Goal: Task Accomplishment & Management: Manage account settings

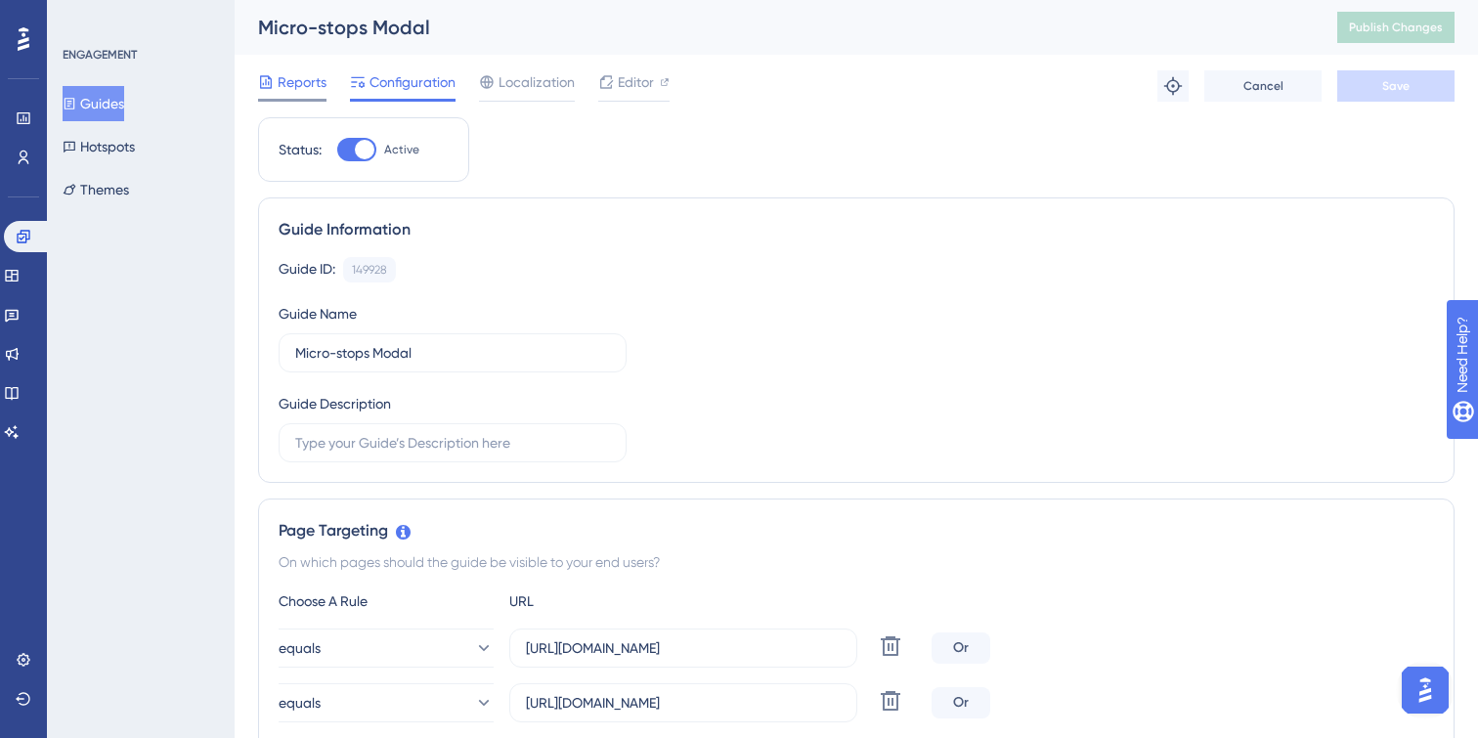
click at [310, 86] on span "Reports" at bounding box center [302, 81] width 49 height 23
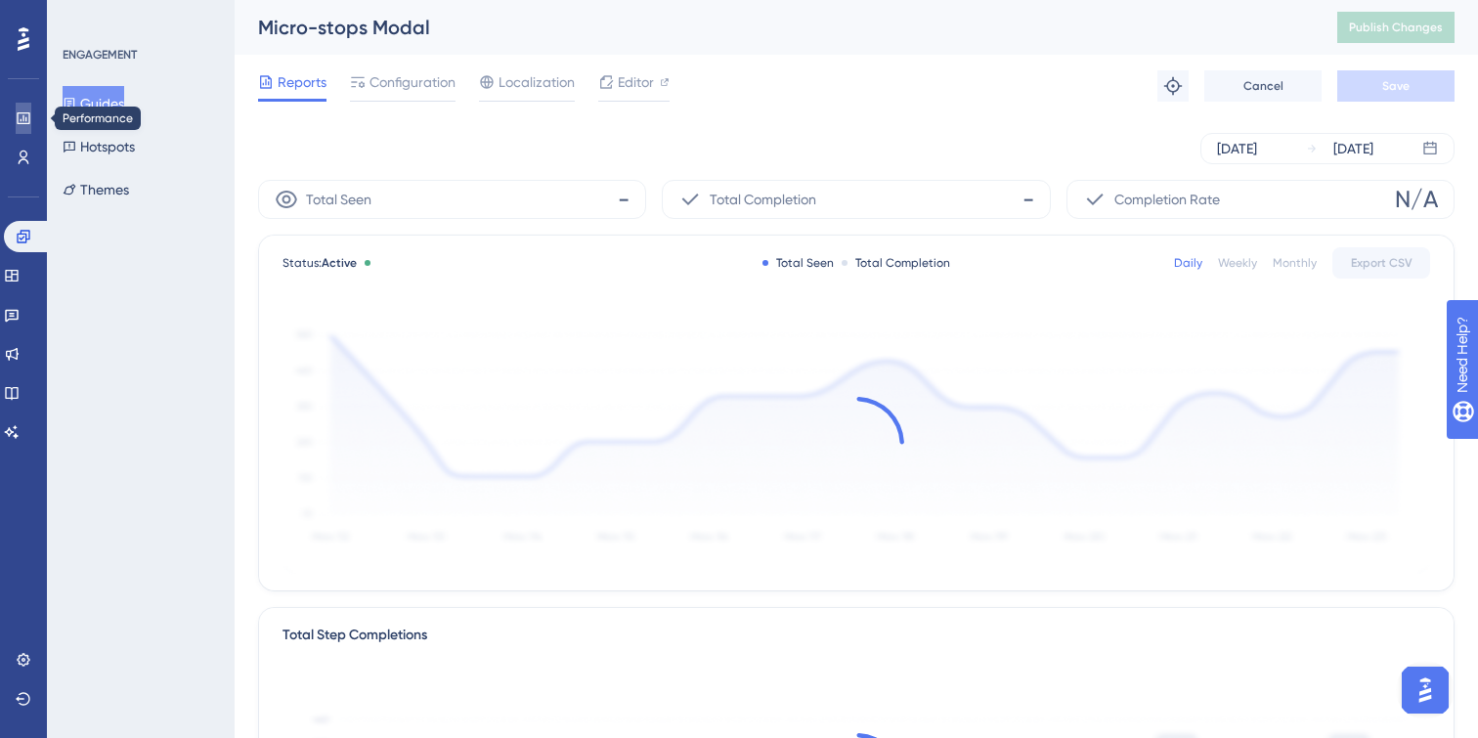
click at [27, 116] on icon at bounding box center [24, 118] width 16 height 16
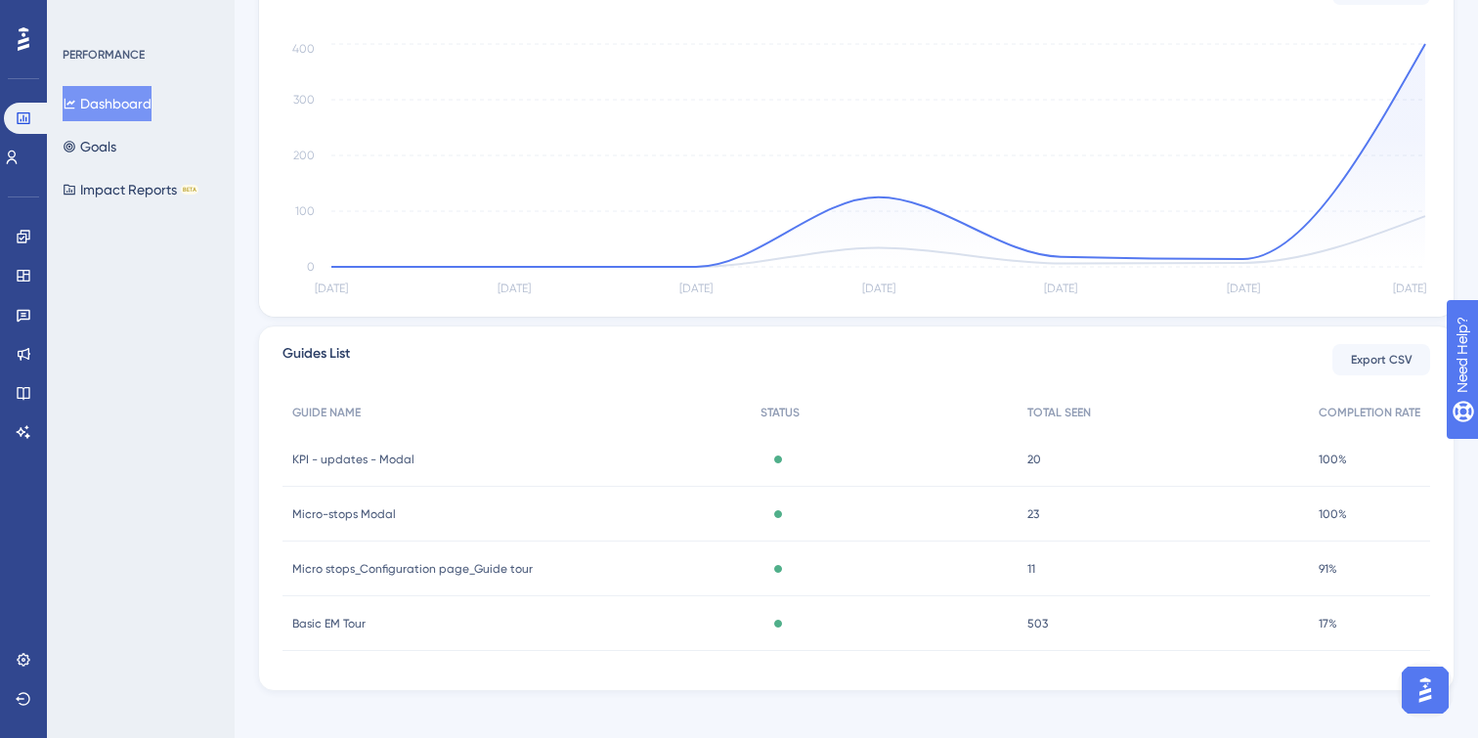
scroll to position [454, 0]
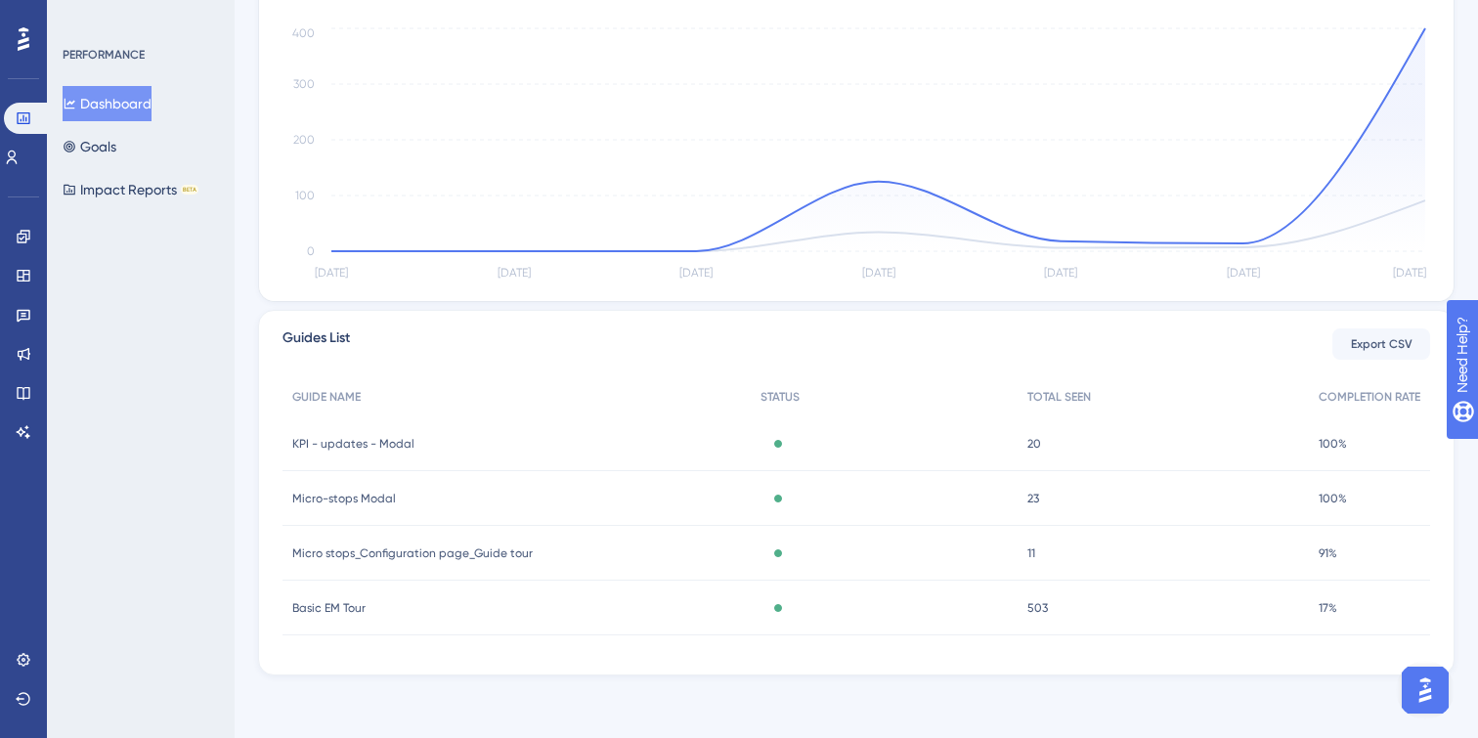
click at [428, 505] on div "Micro-stops Modal Micro-stops Modal" at bounding box center [517, 498] width 468 height 55
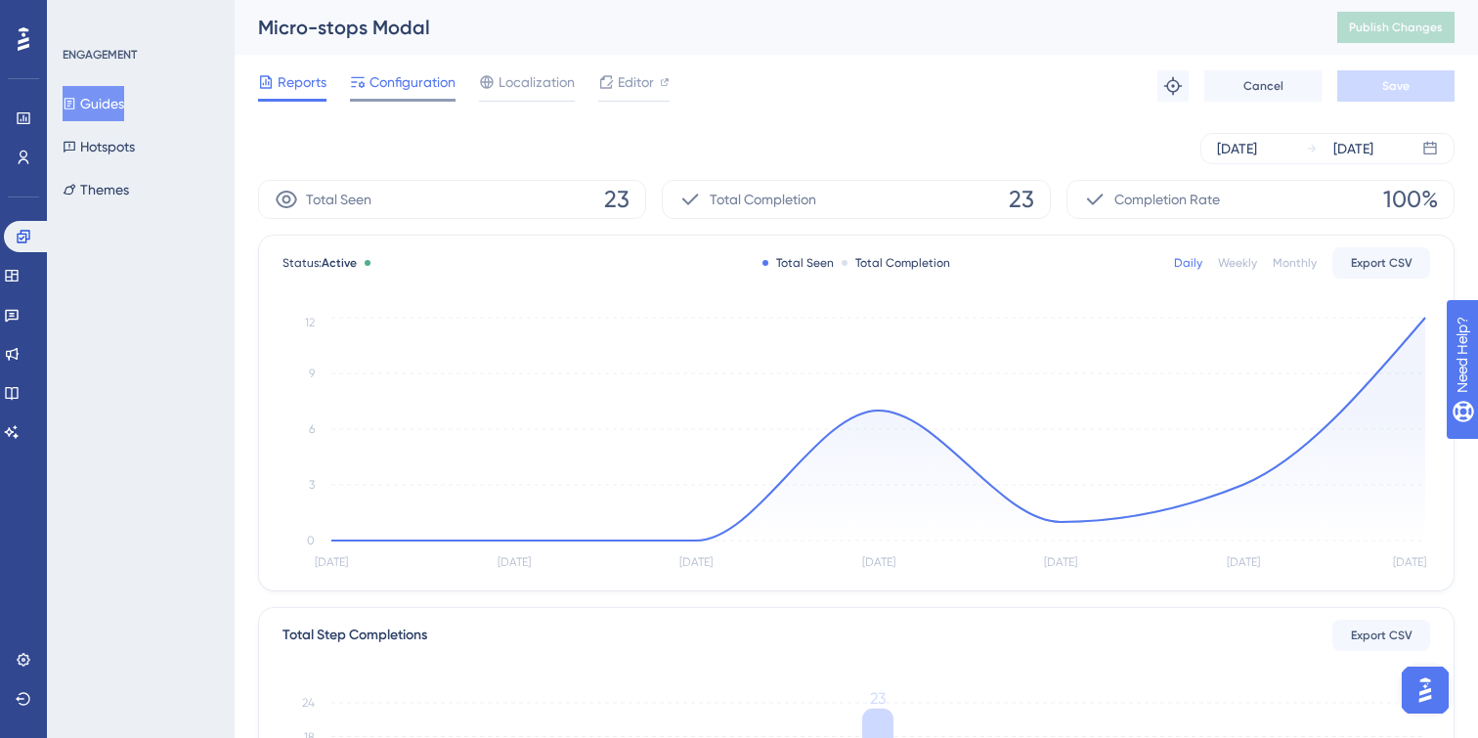
click at [404, 92] on span "Configuration" at bounding box center [413, 81] width 86 height 23
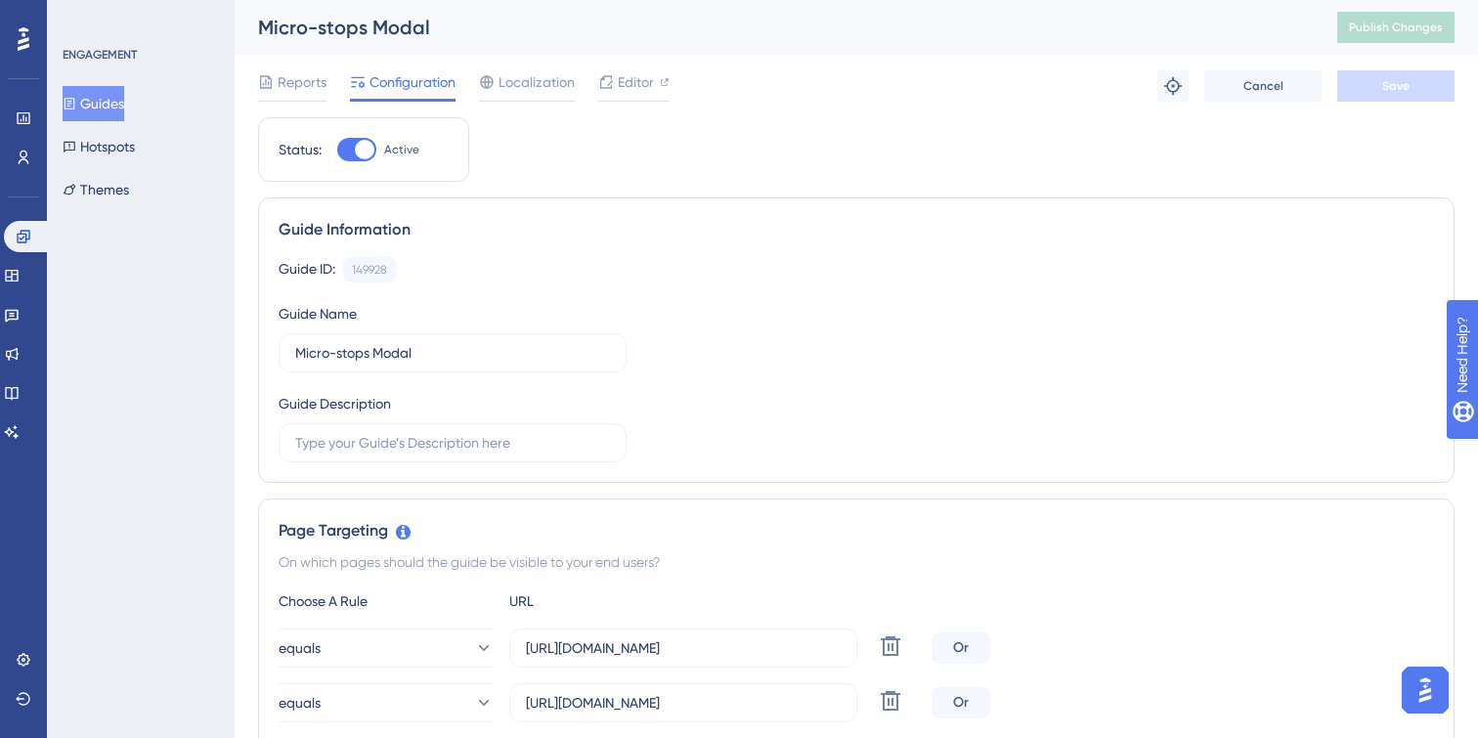
click at [366, 145] on div at bounding box center [365, 150] width 20 height 20
click at [337, 150] on input "Active" at bounding box center [336, 150] width 1 height 1
checkbox input "false"
click at [1375, 99] on button "Save" at bounding box center [1395, 85] width 117 height 31
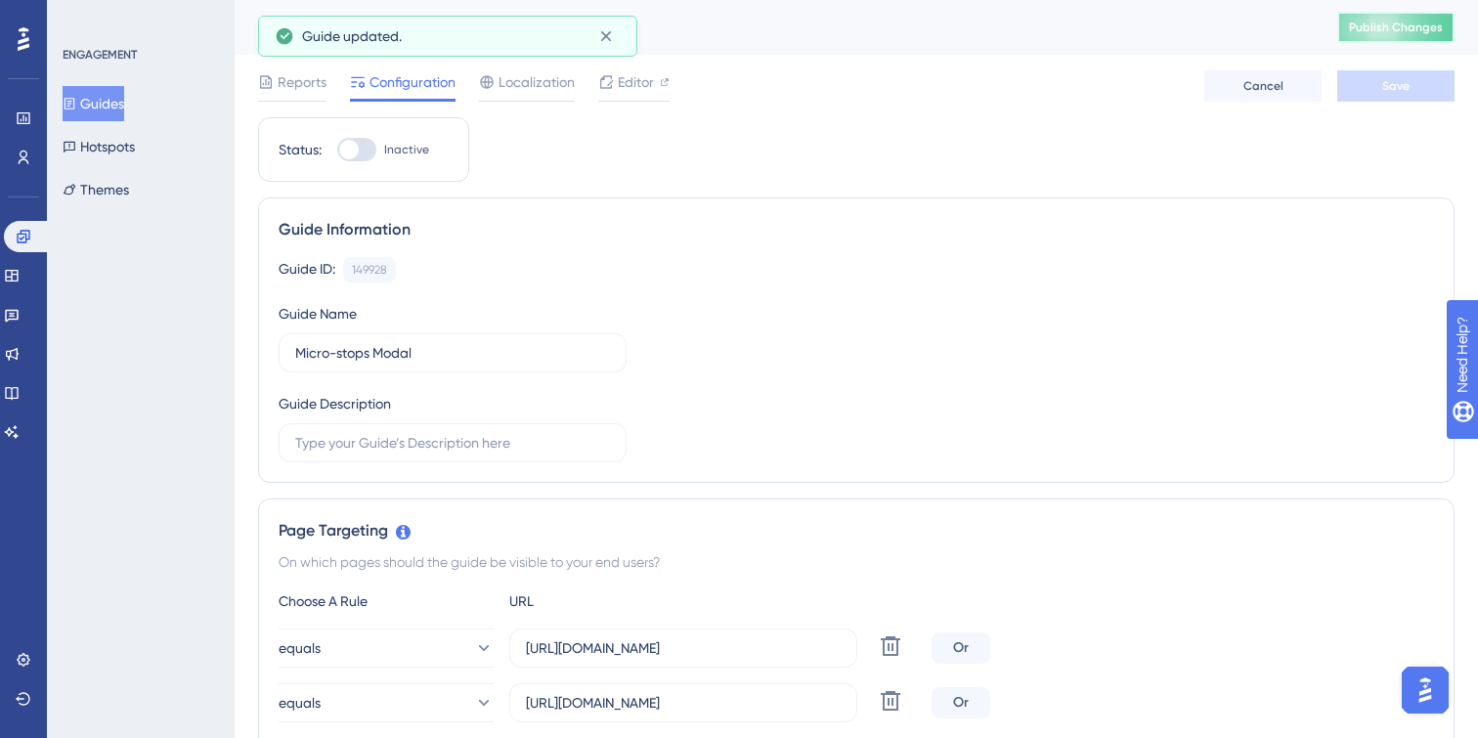
click at [1389, 33] on span "Publish Changes" at bounding box center [1396, 28] width 94 height 16
click at [306, 85] on span "Reports" at bounding box center [302, 81] width 49 height 23
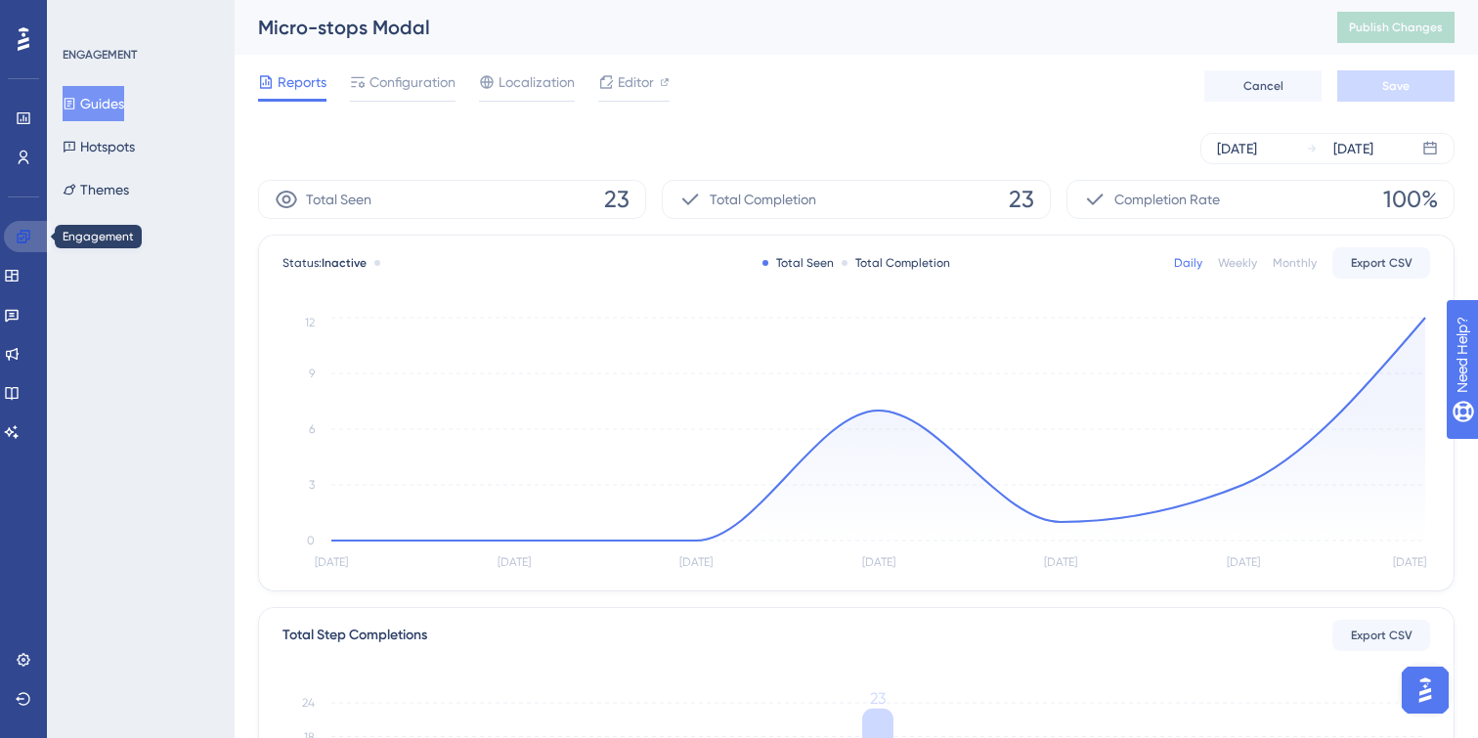
click at [23, 227] on link at bounding box center [27, 236] width 47 height 31
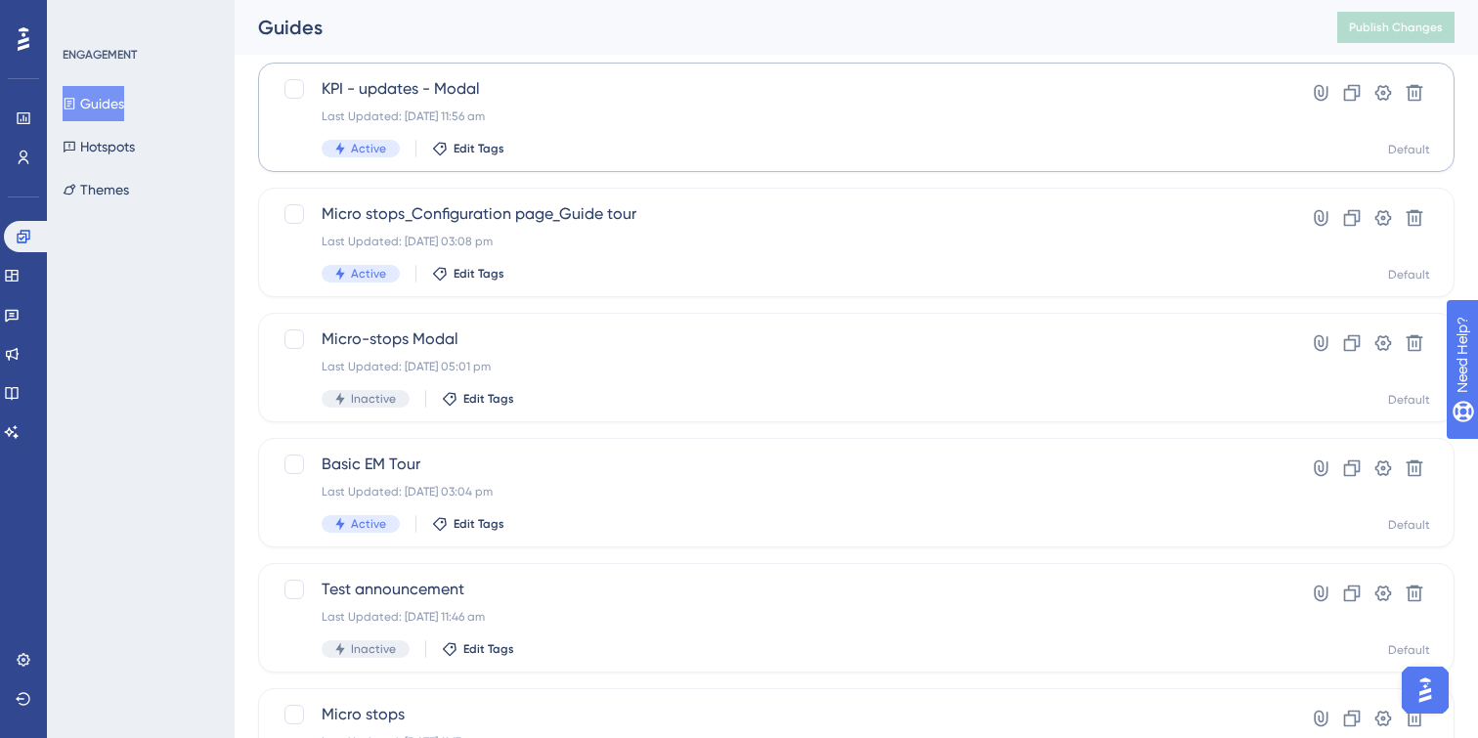
scroll to position [256, 0]
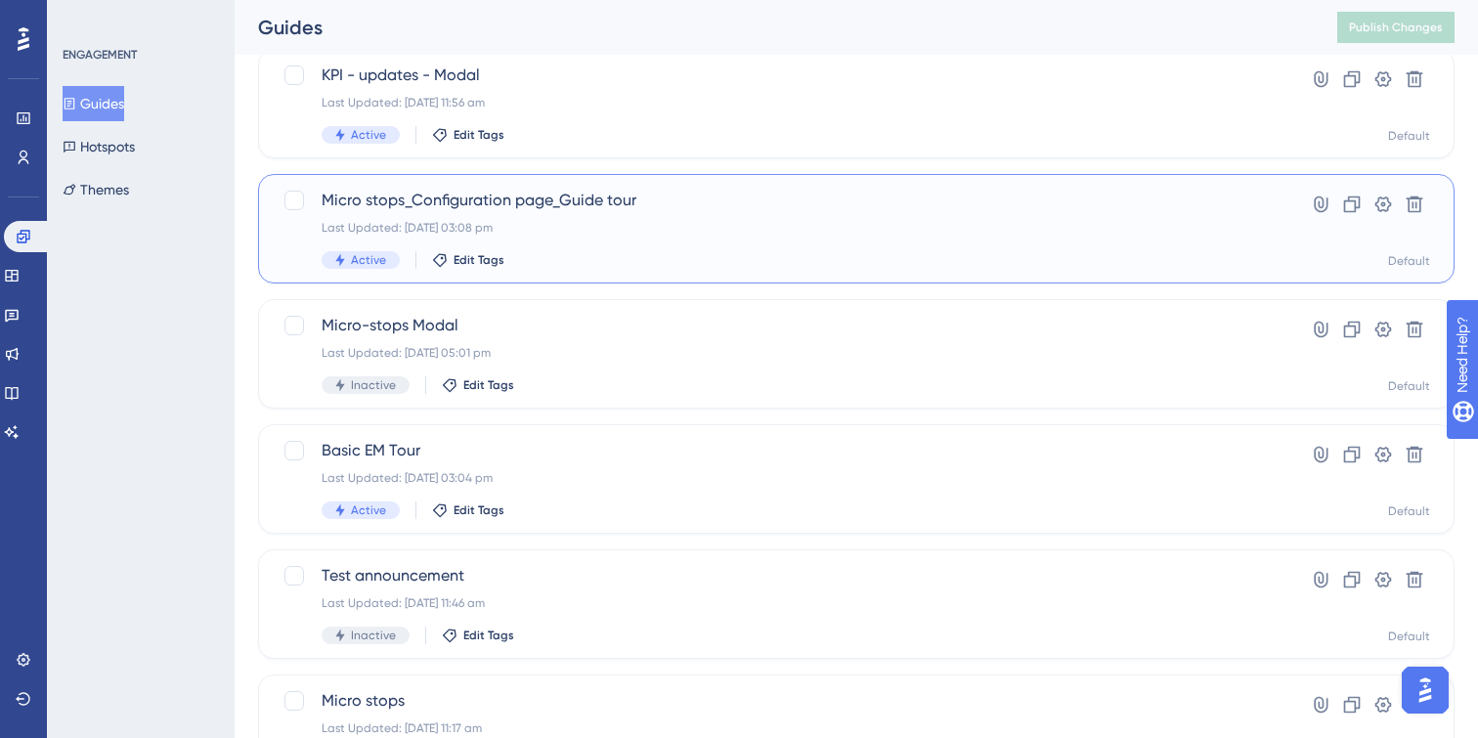
click at [641, 249] on div "Micro stops_Configuration page_Guide tour Last Updated: [DATE] 03:08 pm Active …" at bounding box center [778, 229] width 913 height 80
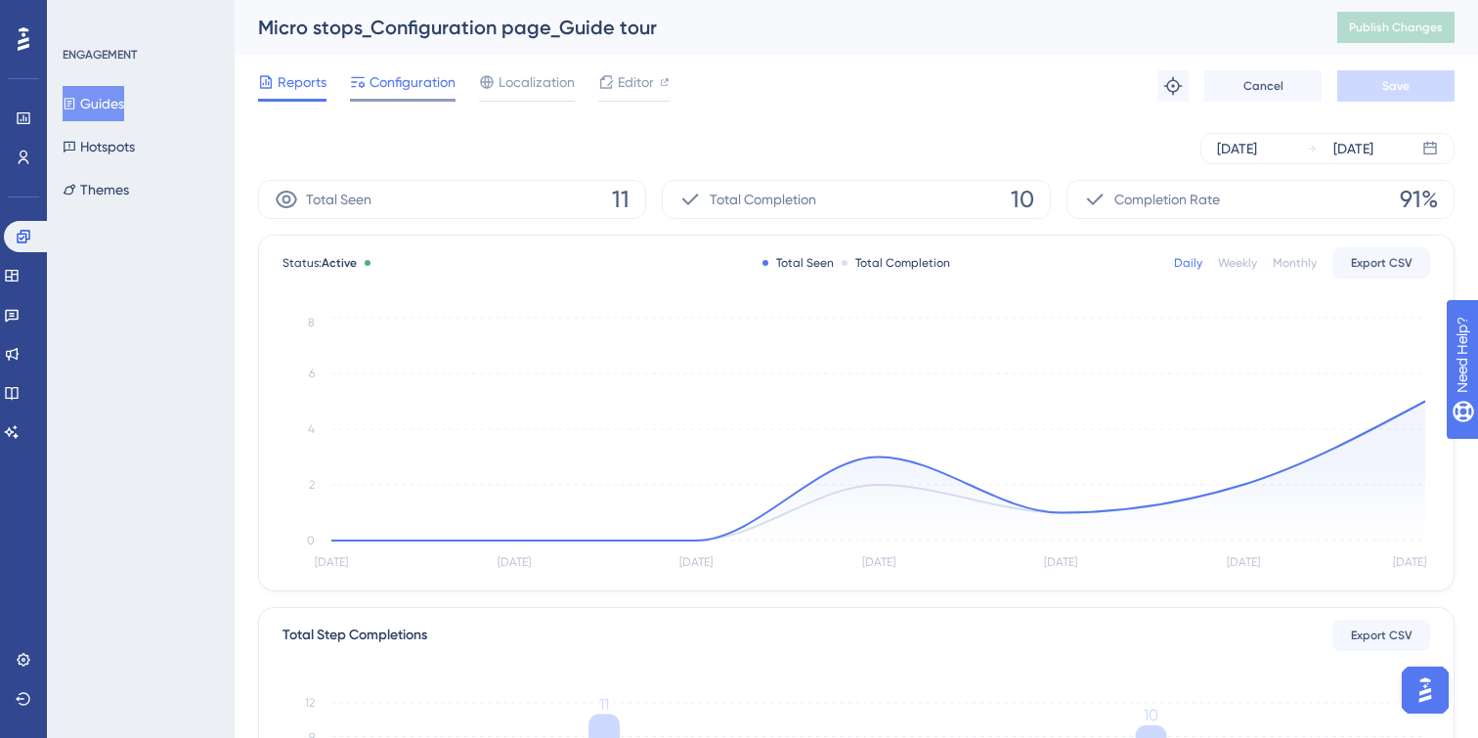
click at [416, 89] on span "Configuration" at bounding box center [413, 81] width 86 height 23
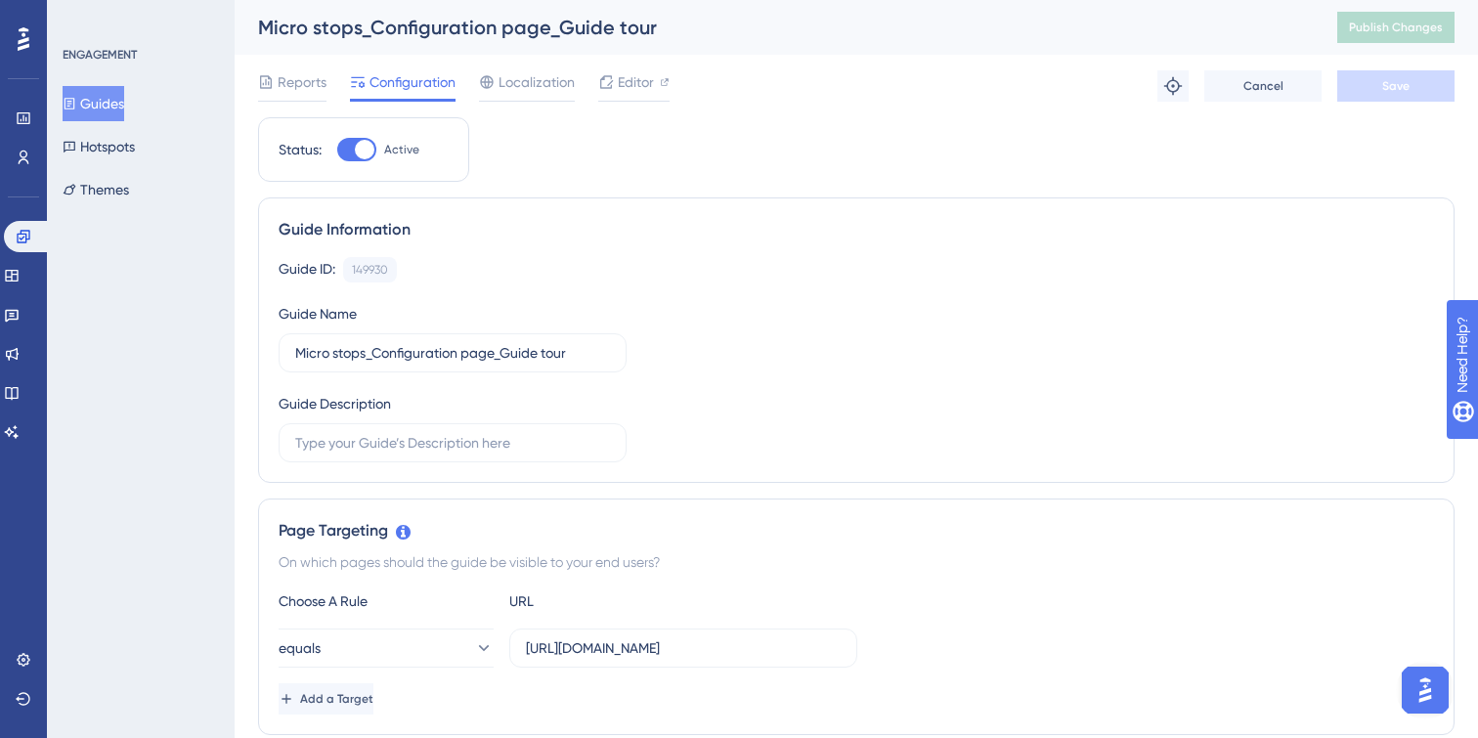
click at [366, 154] on div at bounding box center [365, 150] width 20 height 20
click at [337, 151] on input "Active" at bounding box center [336, 150] width 1 height 1
checkbox input "false"
click at [1436, 96] on button "Save" at bounding box center [1395, 85] width 117 height 31
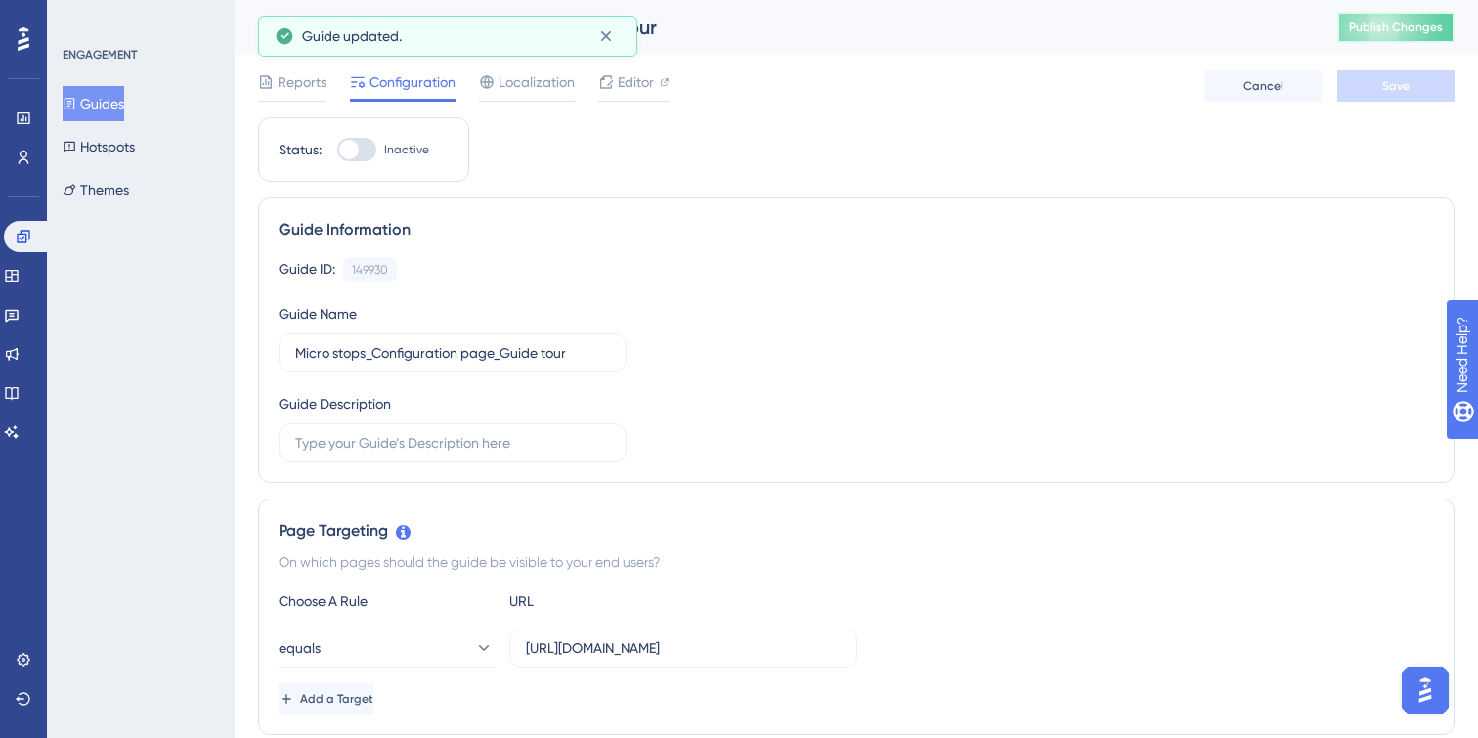
click at [1416, 26] on span "Publish Changes" at bounding box center [1396, 28] width 94 height 16
click at [607, 33] on icon at bounding box center [605, 36] width 11 height 11
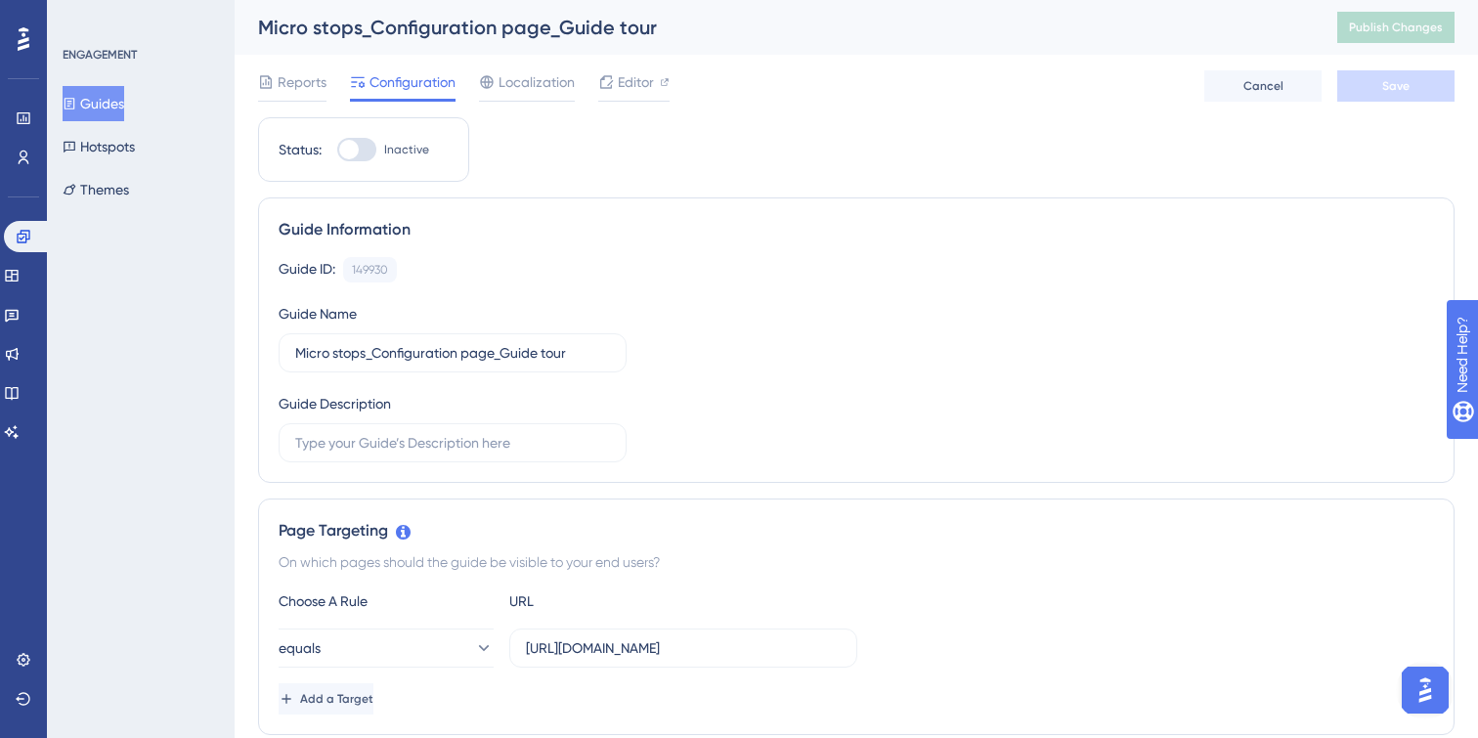
click at [110, 97] on button "Guides" at bounding box center [94, 103] width 62 height 35
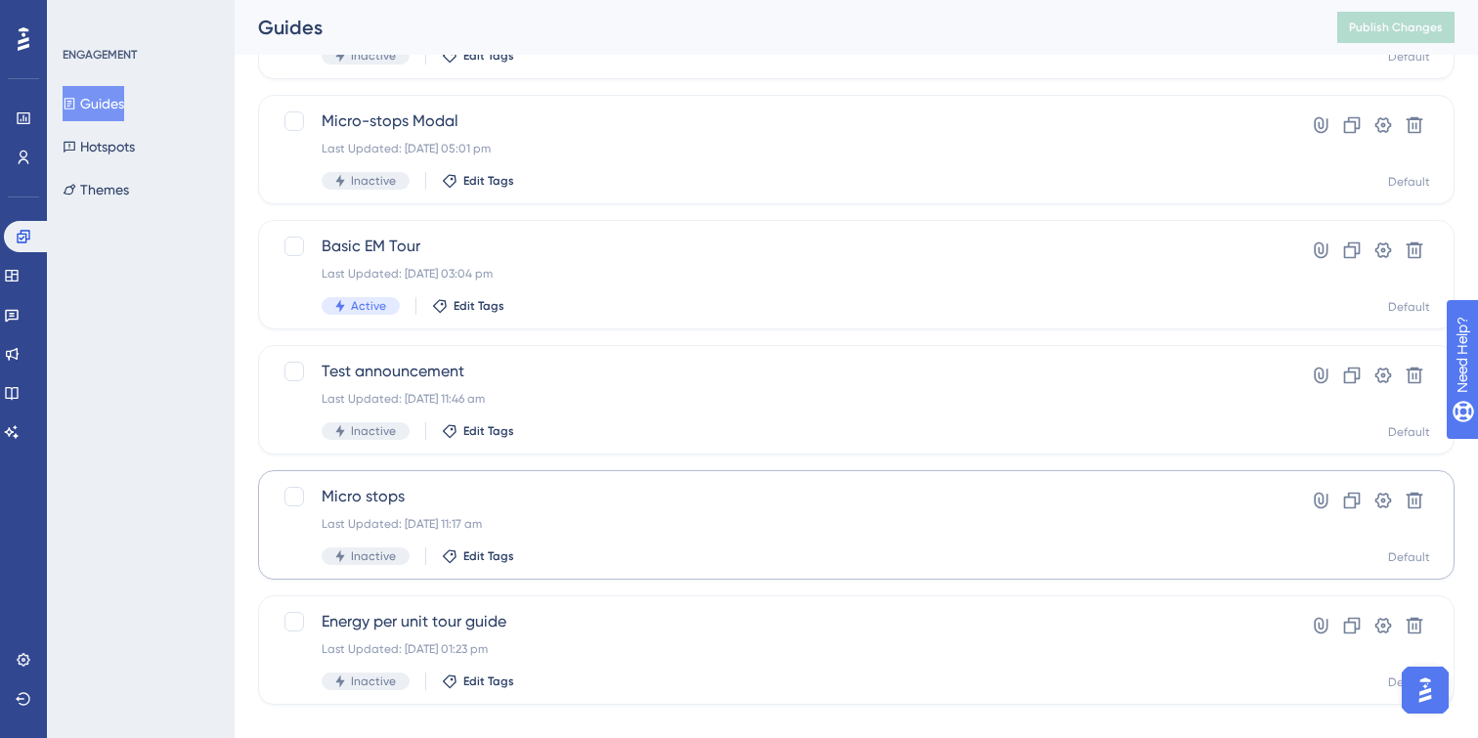
scroll to position [490, 0]
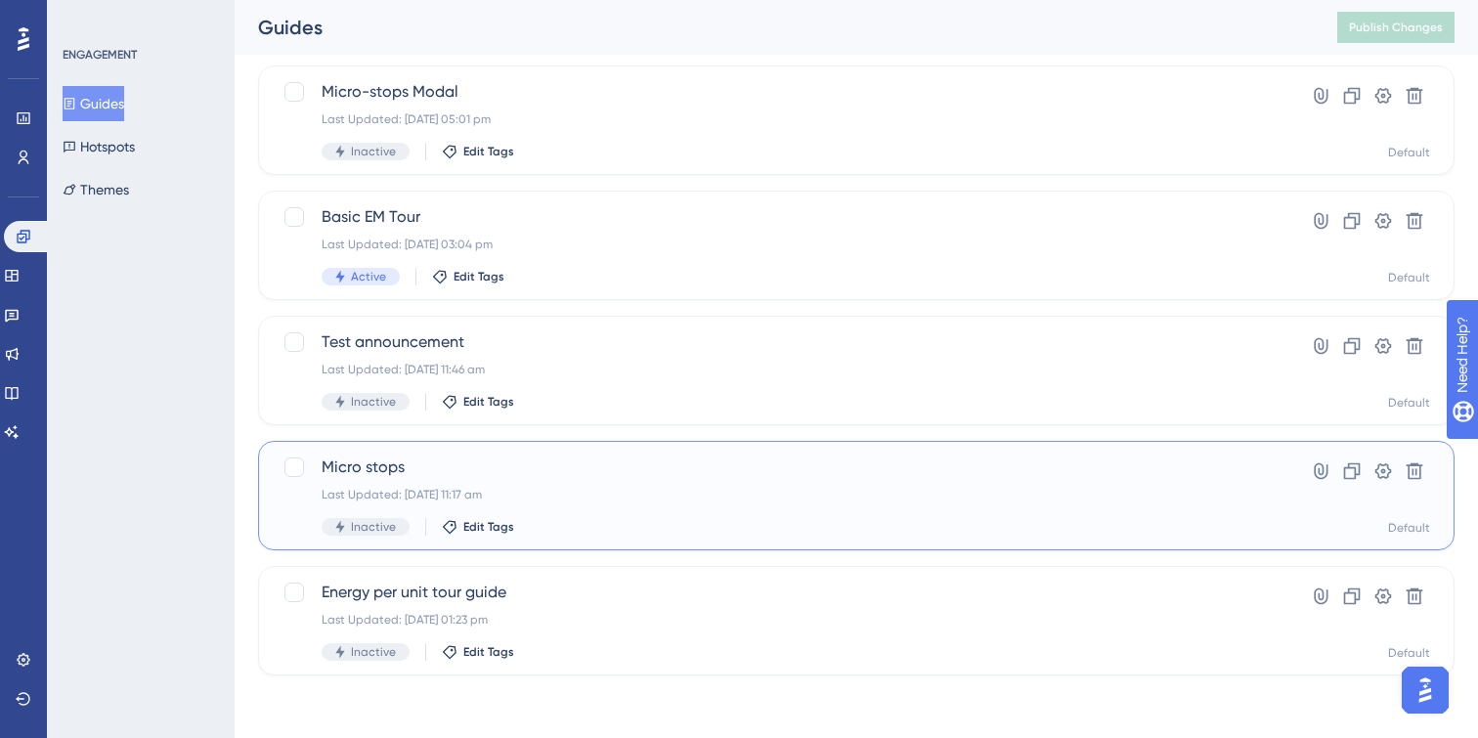
click at [670, 485] on div "Micro stops Last Updated: [DATE] 11:17 am Inactive Edit Tags" at bounding box center [778, 496] width 913 height 80
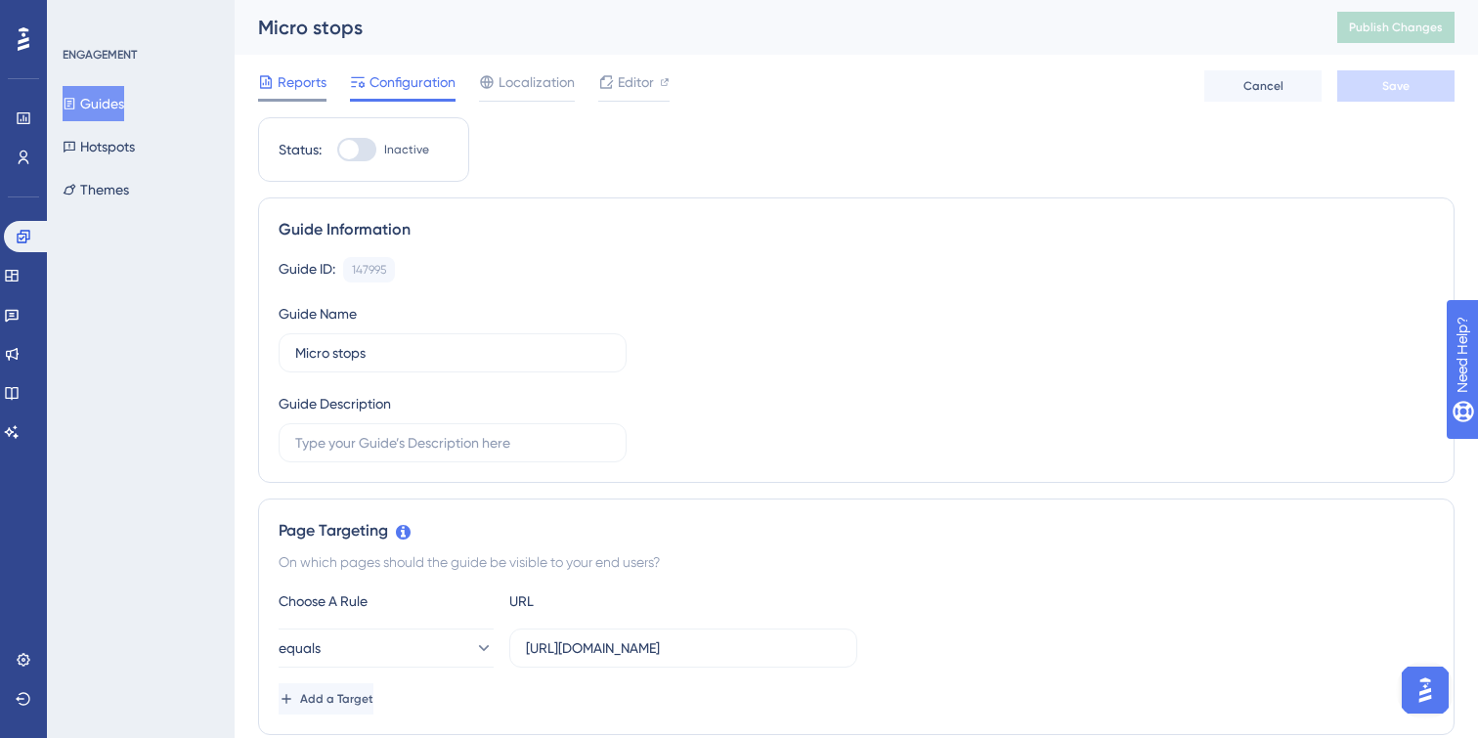
click at [288, 81] on span "Reports" at bounding box center [302, 81] width 49 height 23
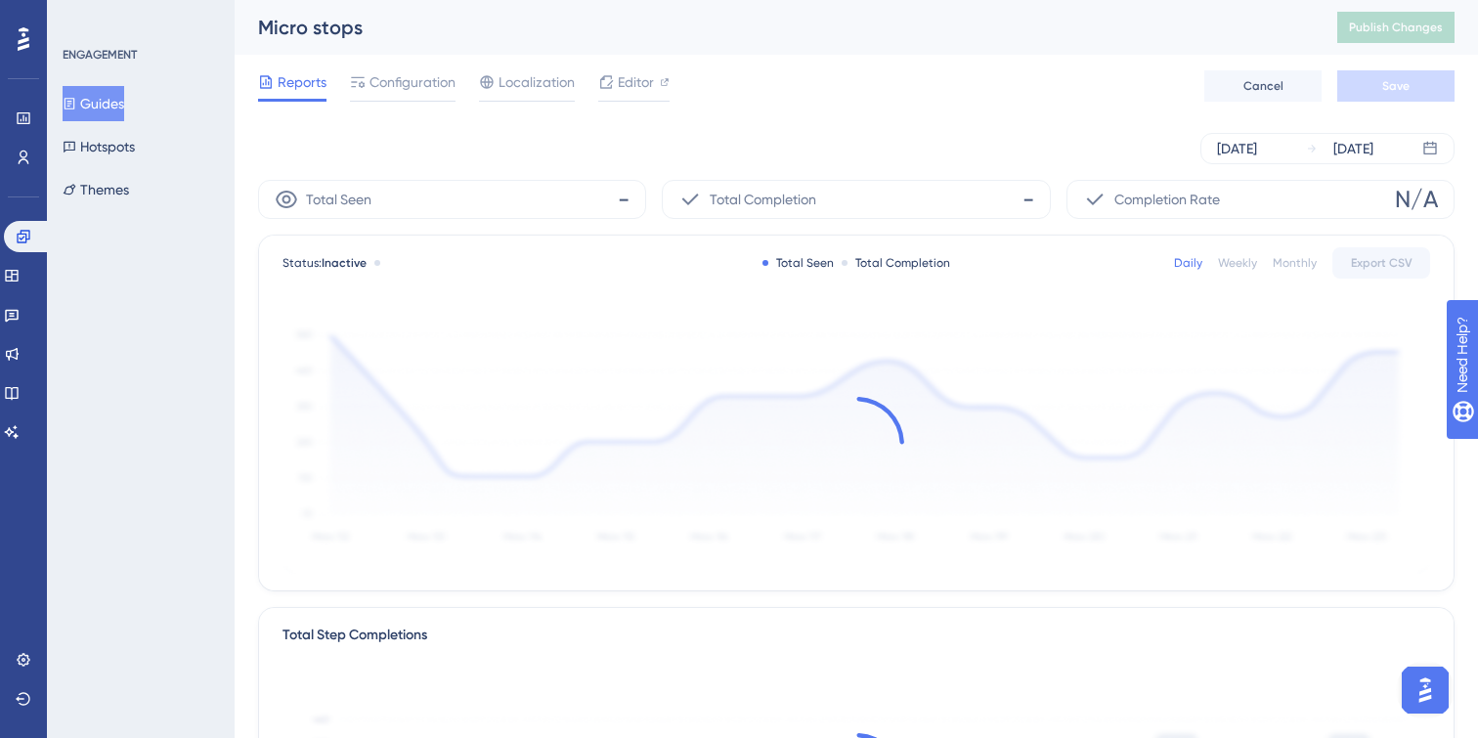
click at [420, 104] on div "Reports Configuration Localization Editor Cancel Save" at bounding box center [856, 86] width 1197 height 63
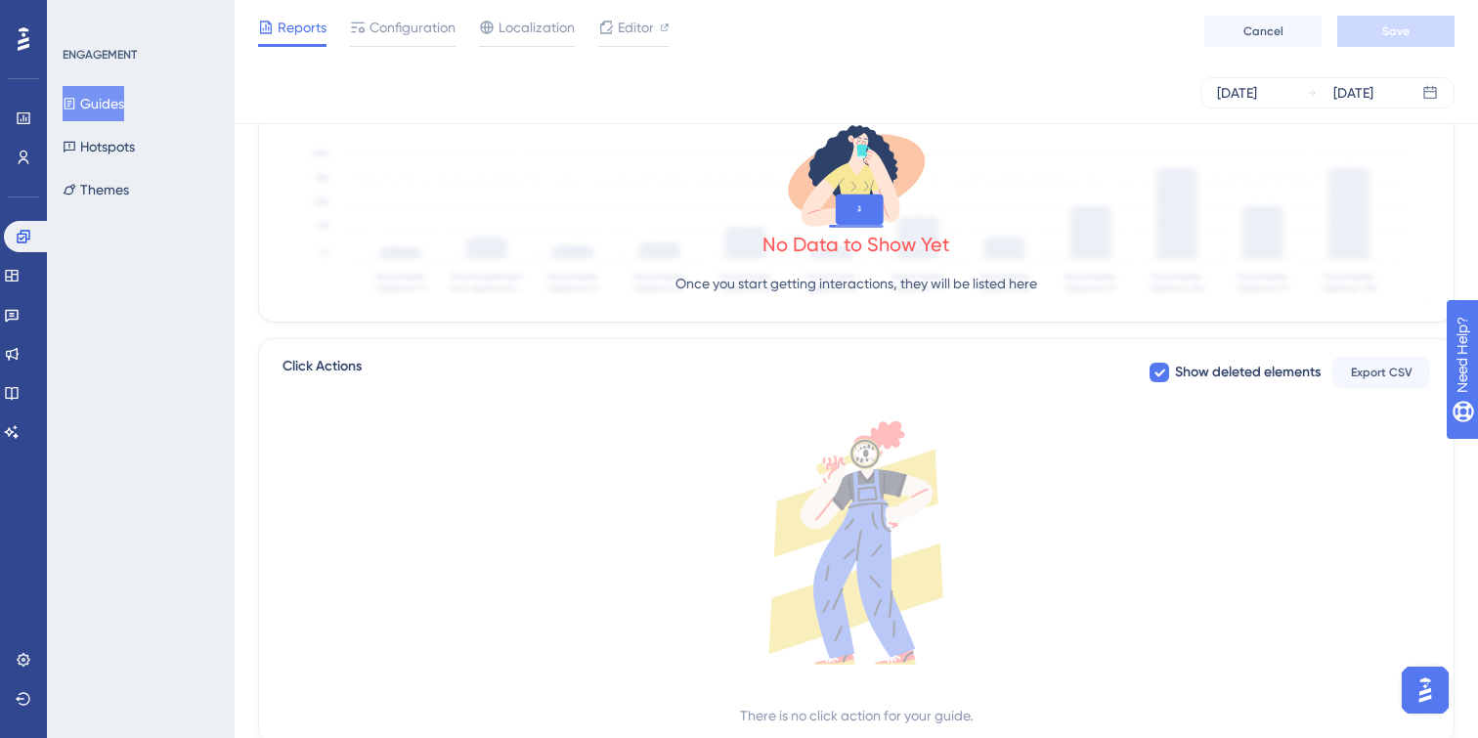
scroll to position [627, 0]
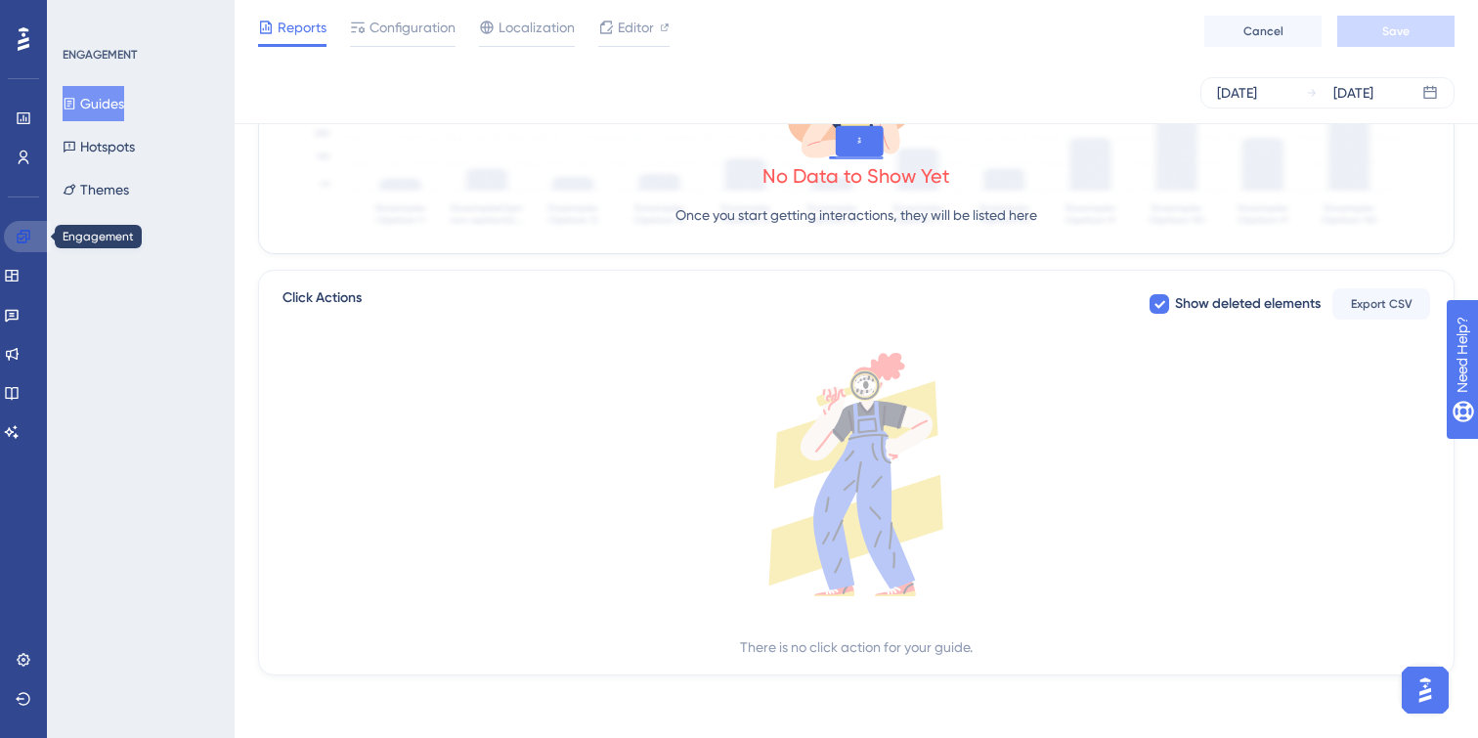
click at [30, 234] on icon at bounding box center [24, 237] width 16 height 16
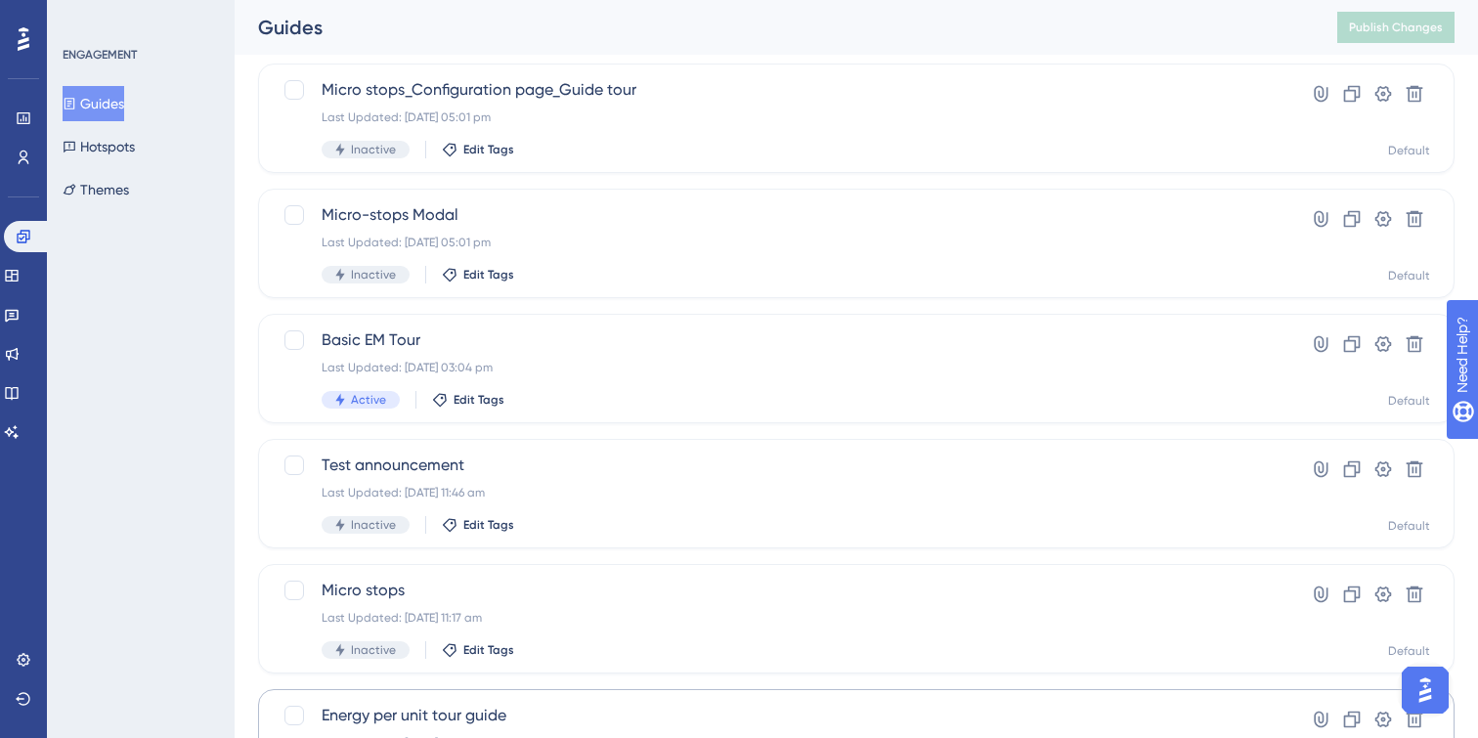
scroll to position [428, 0]
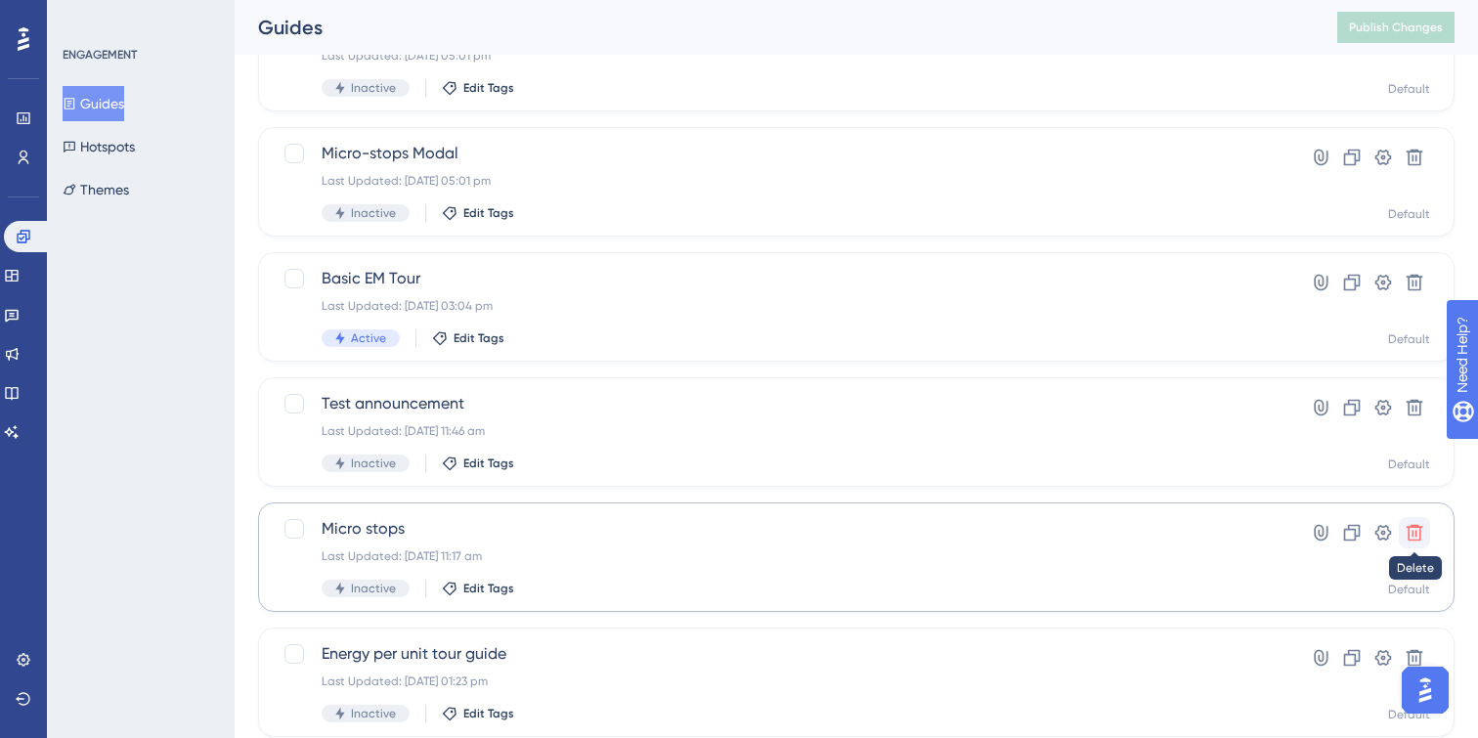
click at [1424, 535] on button at bounding box center [1414, 532] width 31 height 31
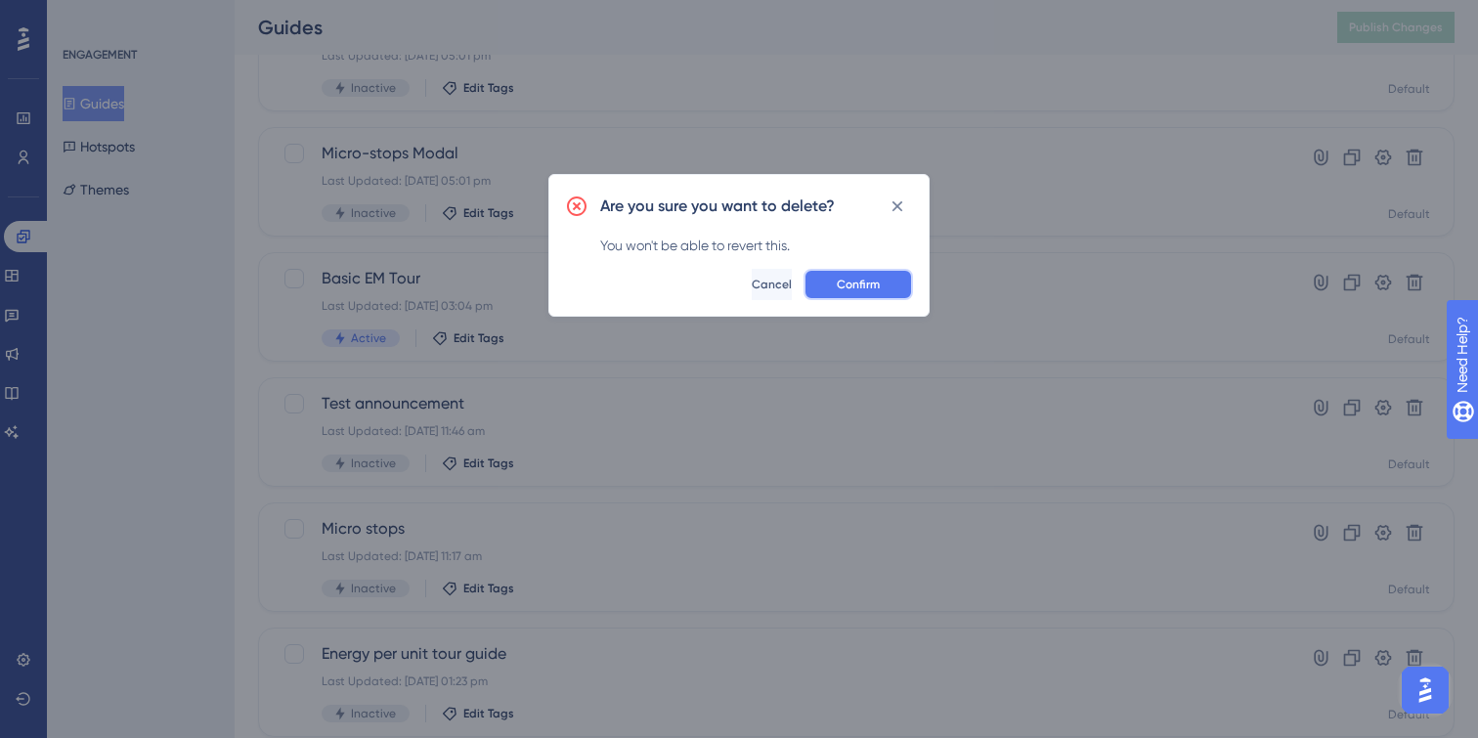
click at [855, 284] on span "Confirm" at bounding box center [858, 285] width 43 height 16
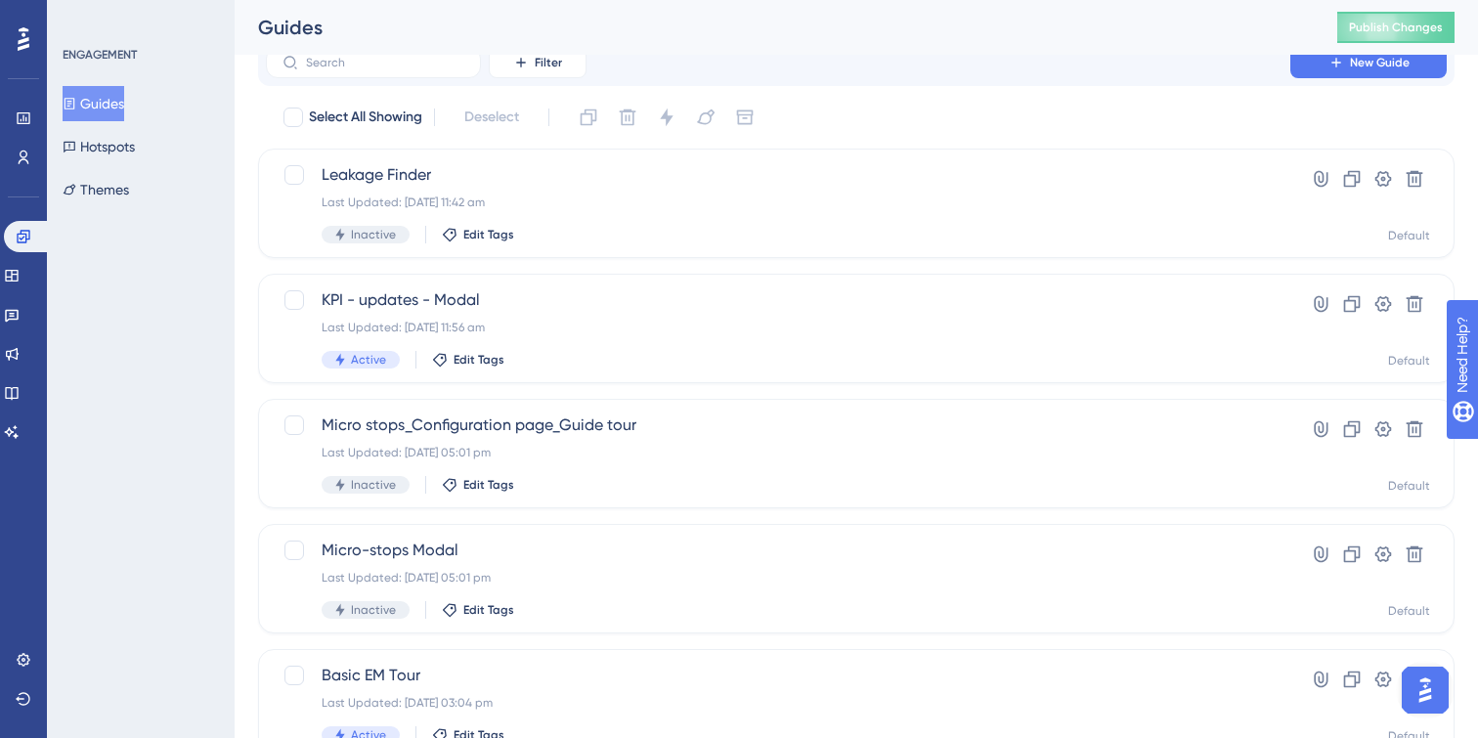
scroll to position [0, 0]
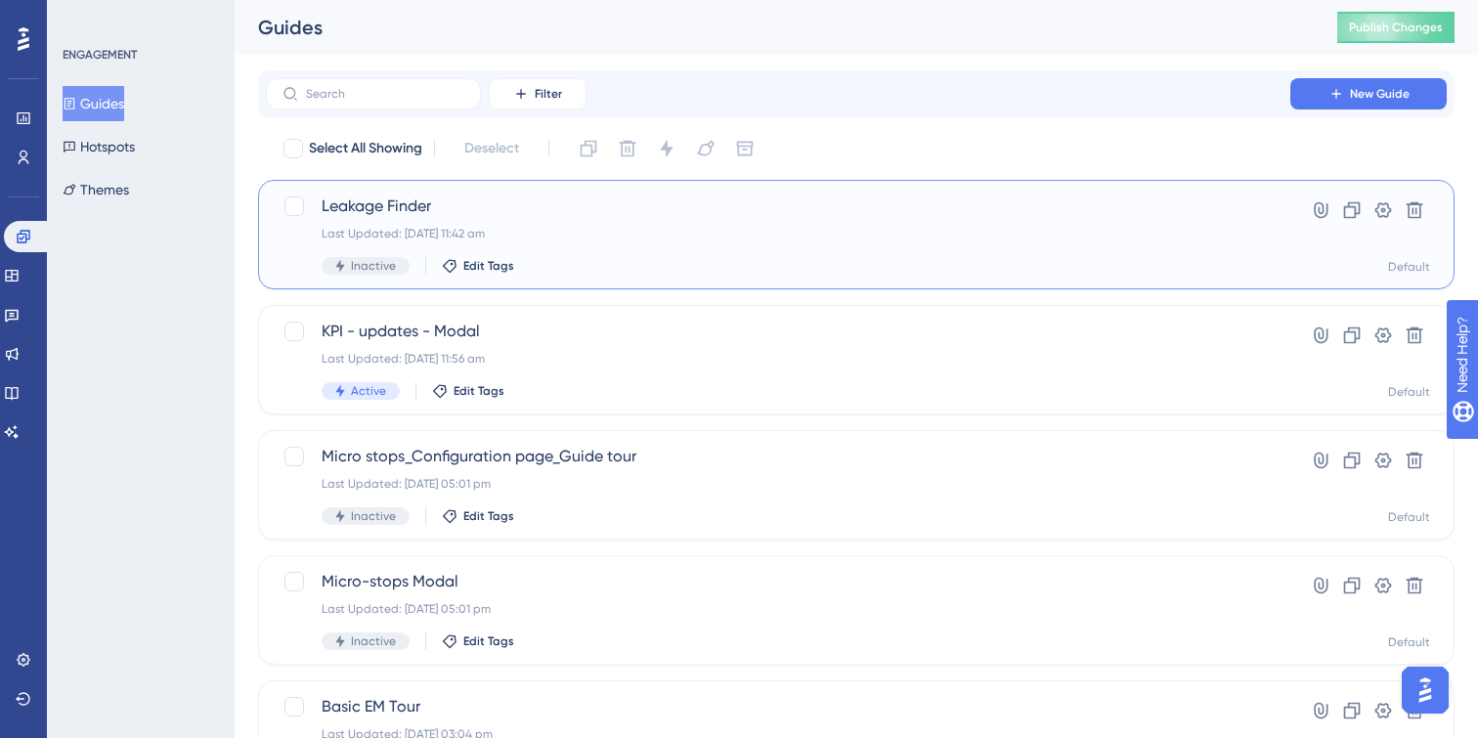
click at [585, 253] on div "Leakage Finder Last Updated: [DATE] 11:42 am Inactive Edit Tags" at bounding box center [778, 235] width 913 height 80
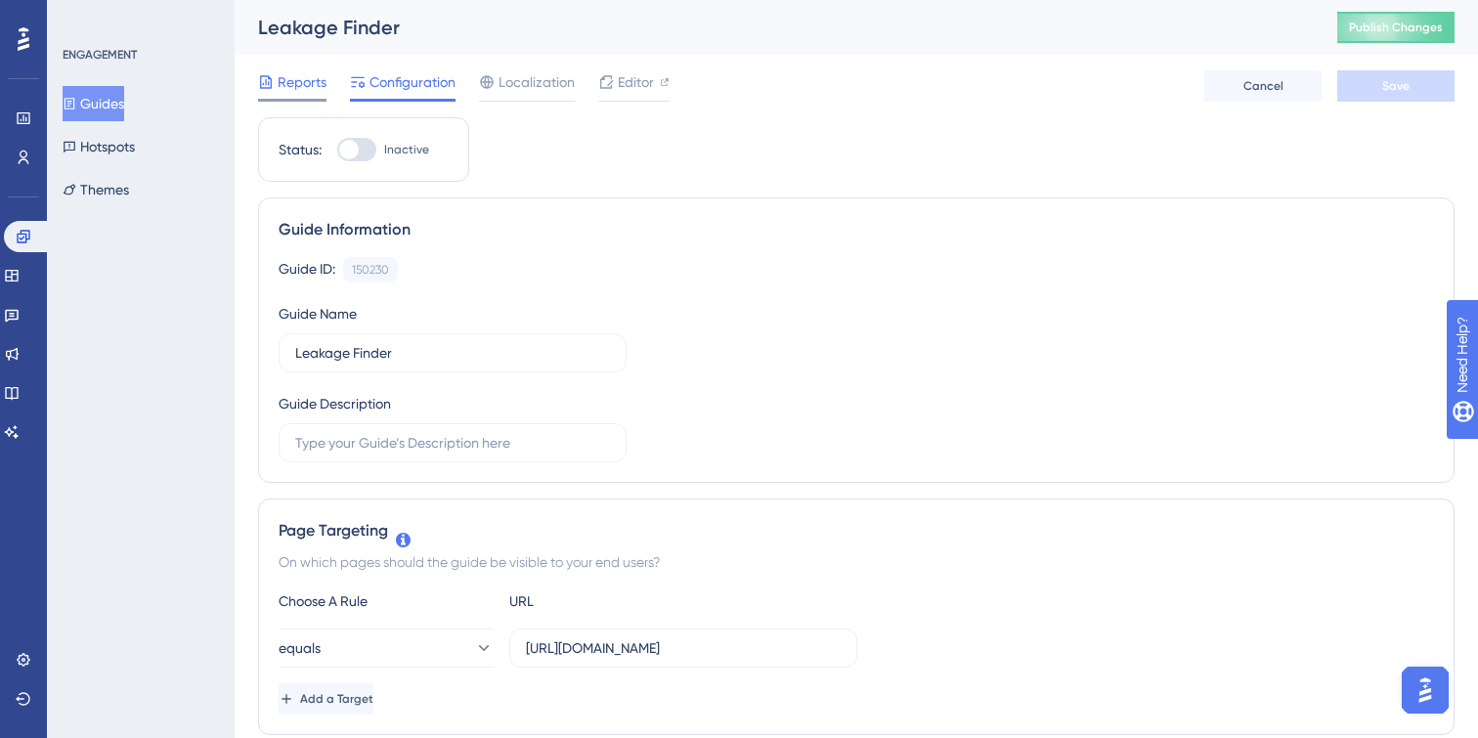
click at [296, 91] on span "Reports" at bounding box center [302, 81] width 49 height 23
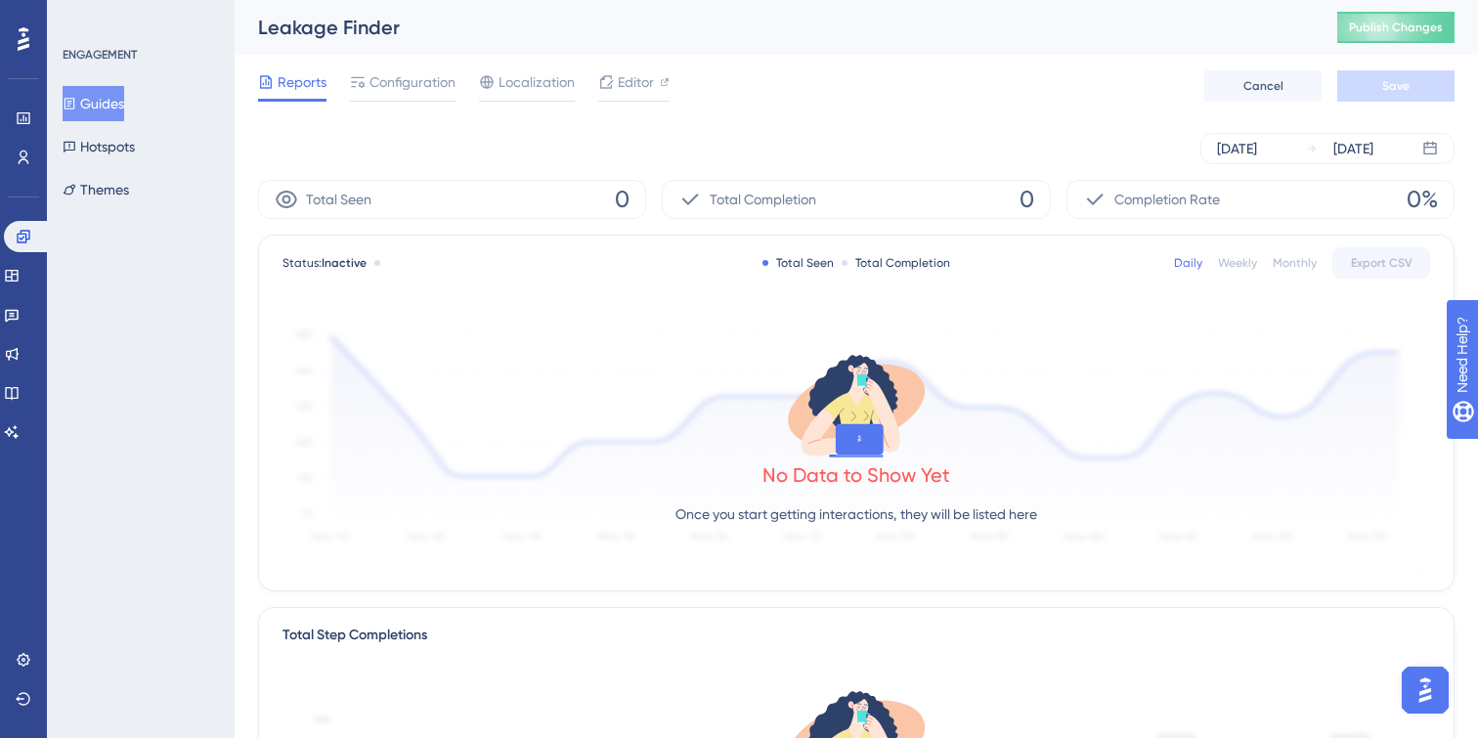
click at [124, 94] on button "Guides" at bounding box center [94, 103] width 62 height 35
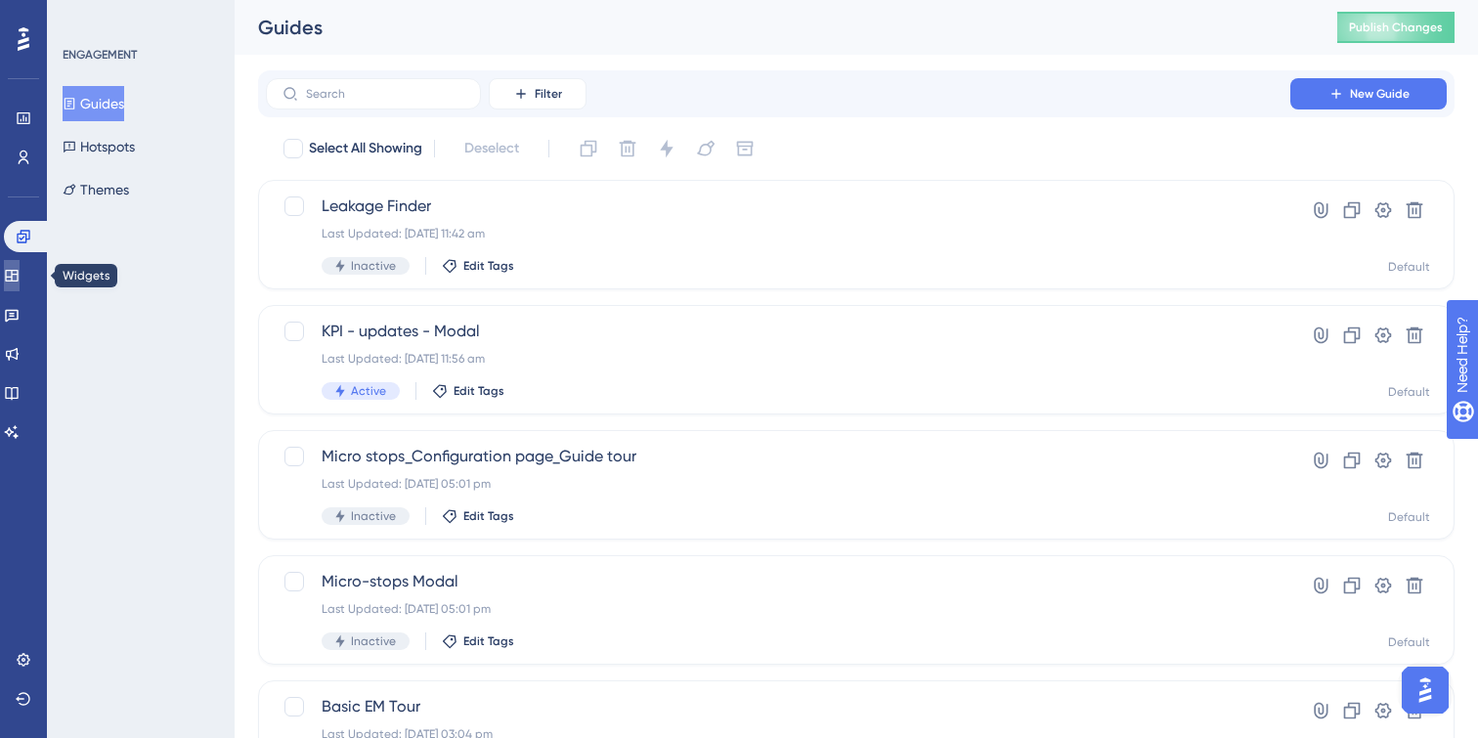
click at [16, 278] on icon at bounding box center [12, 276] width 16 height 16
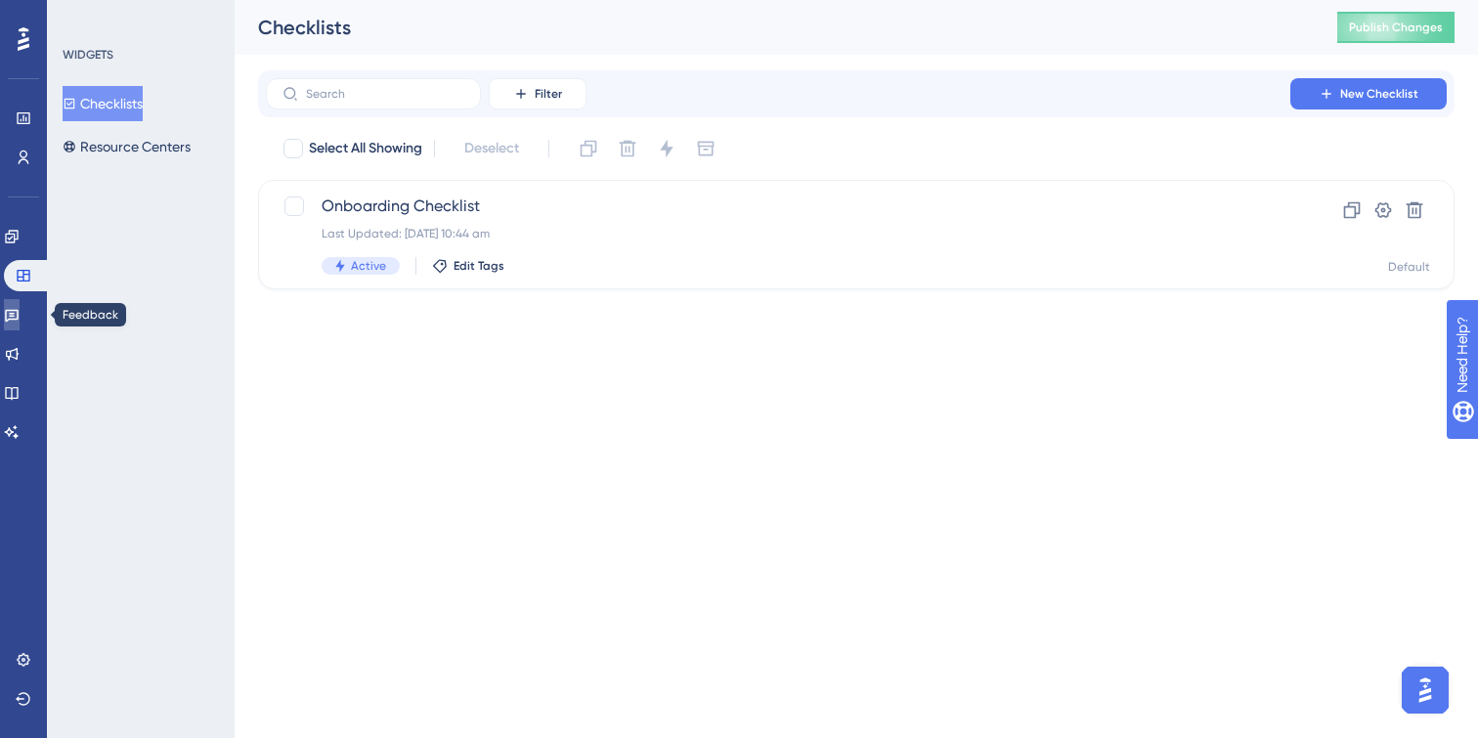
click at [16, 320] on icon at bounding box center [12, 315] width 16 height 16
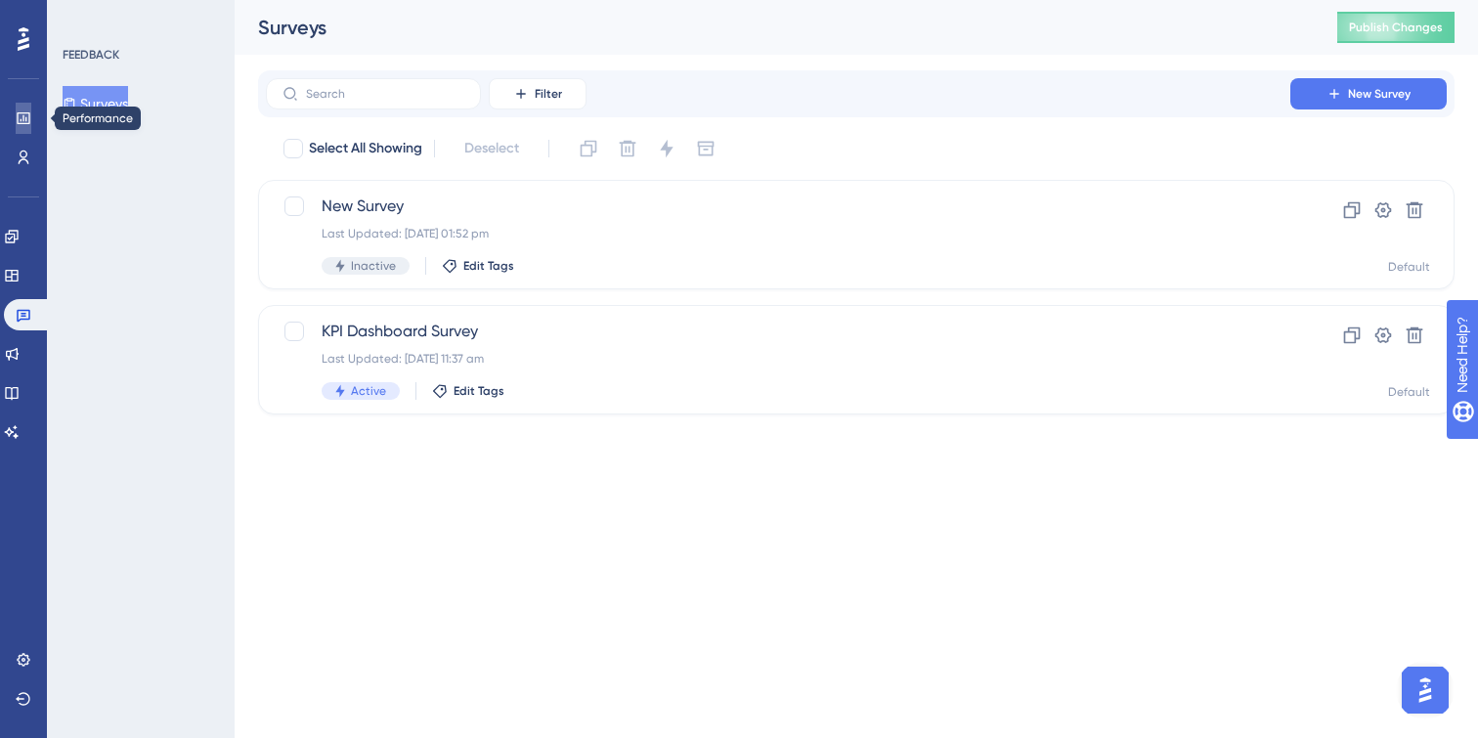
click at [28, 107] on link at bounding box center [24, 118] width 16 height 31
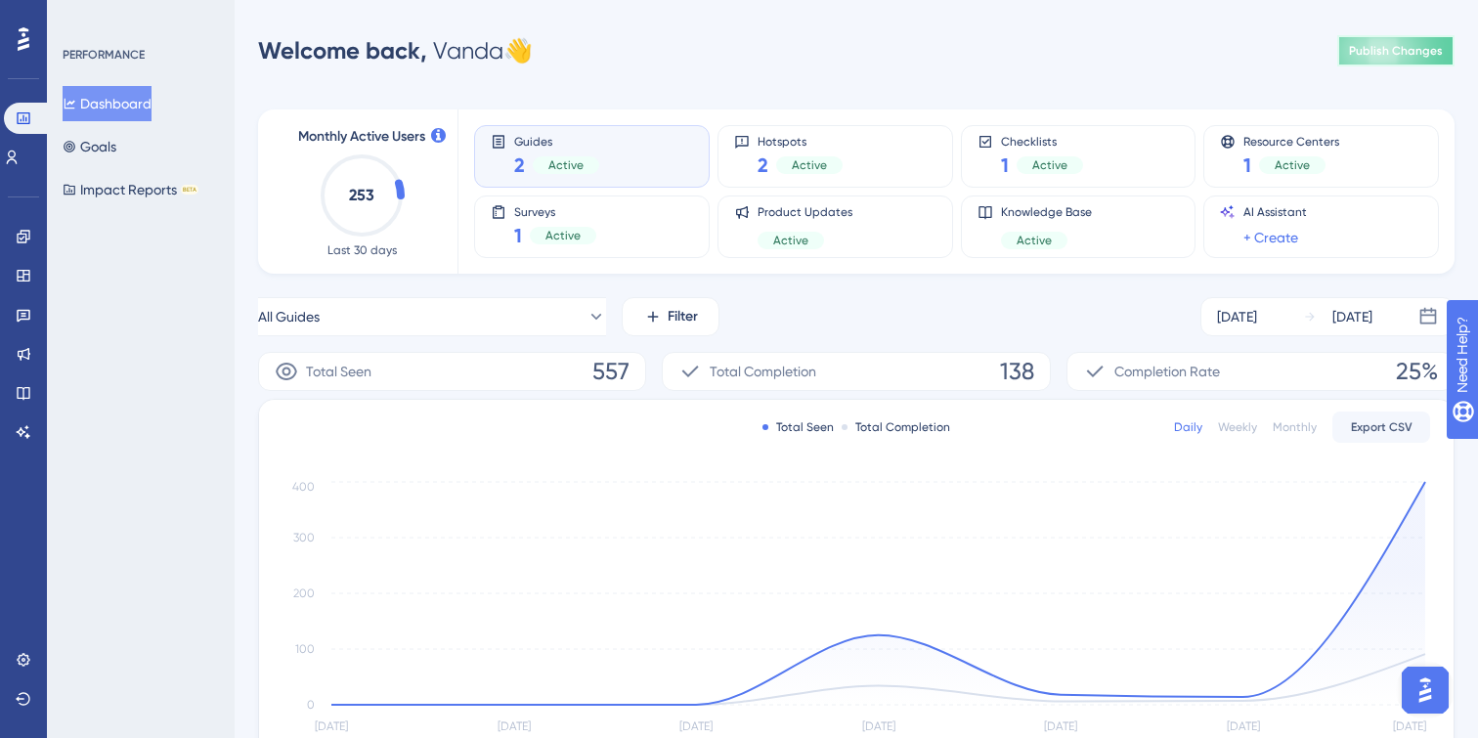
click at [1381, 49] on span "Publish Changes" at bounding box center [1396, 51] width 94 height 16
